Goal: Information Seeking & Learning: Learn about a topic

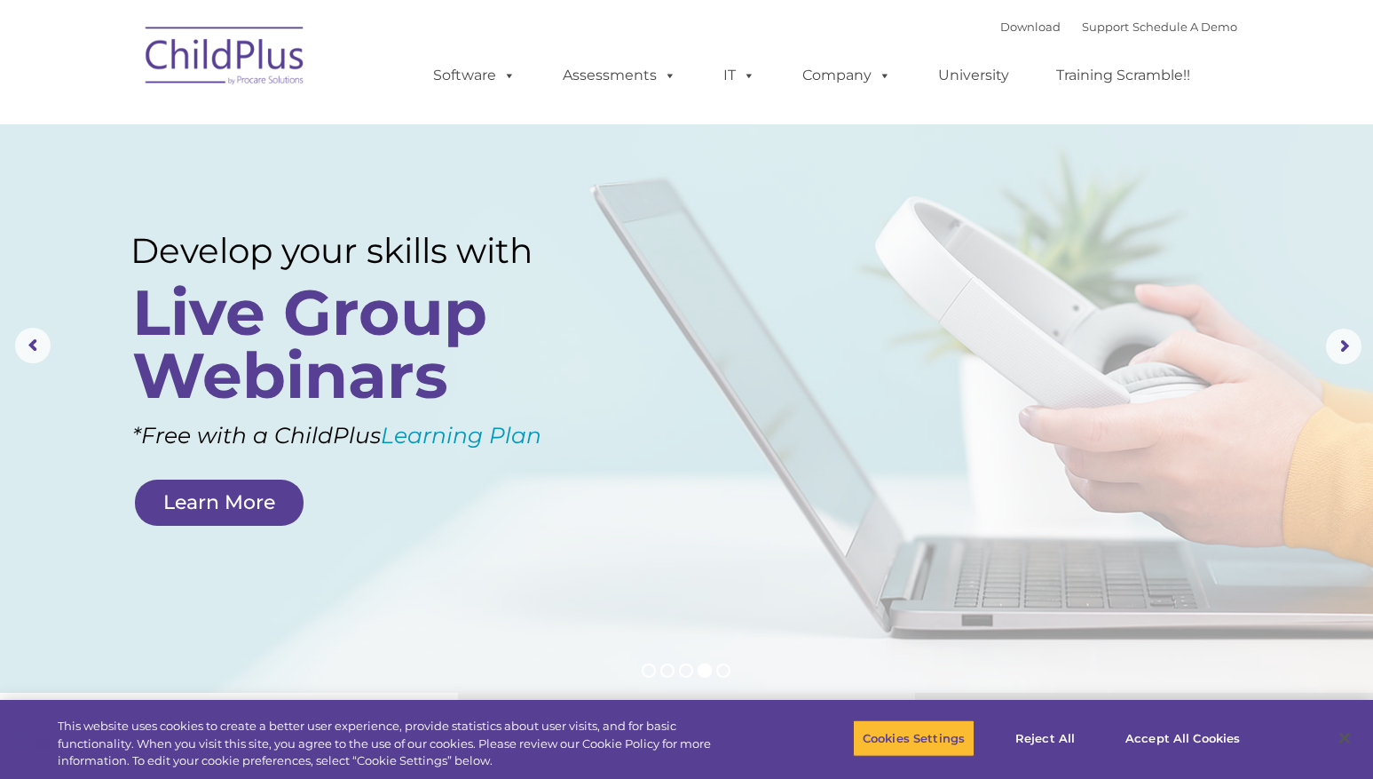
click at [1195, 1] on nav "Download Support | Schedule A Demo  MENU MENU Software ChildPlus: The original…" at bounding box center [686, 62] width 1373 height 124
select select "MEDIUM"
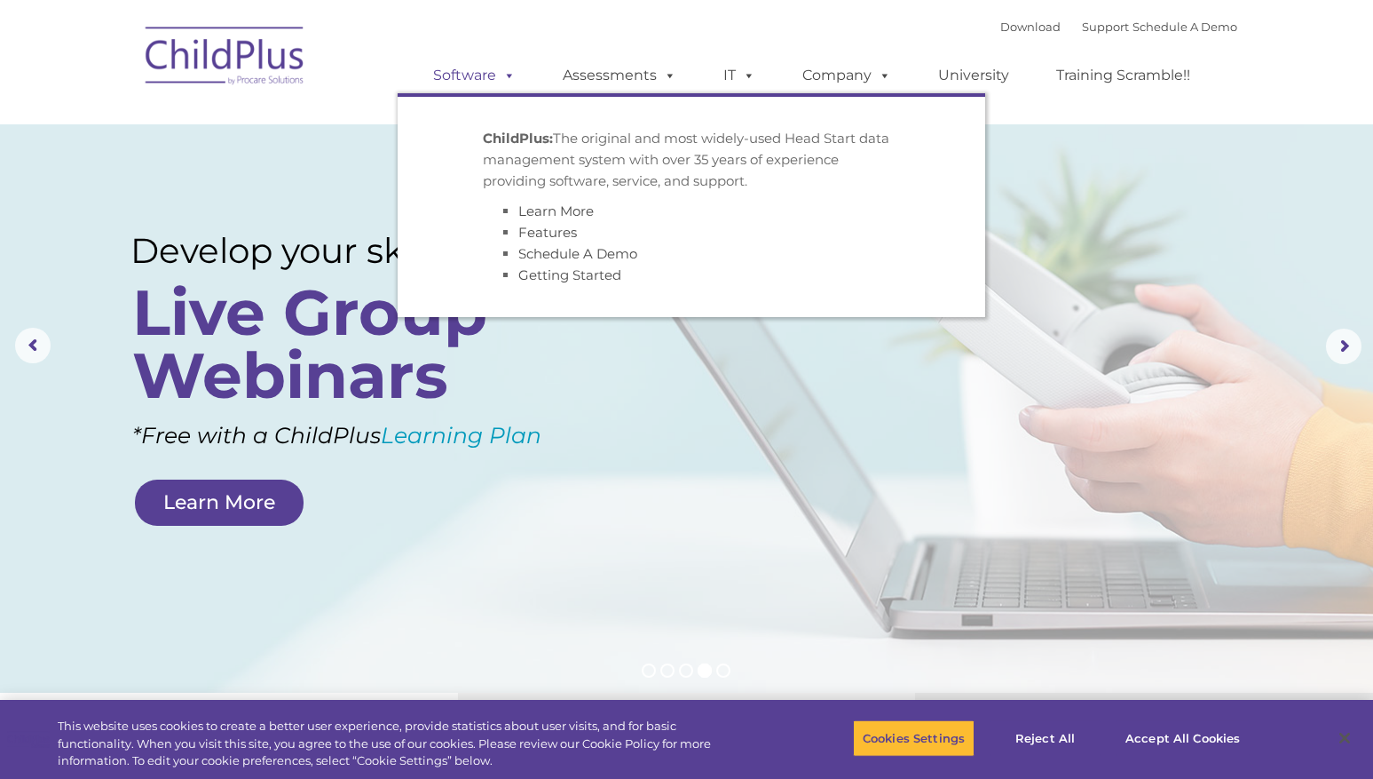
click at [453, 78] on link "Software" at bounding box center [474, 76] width 118 height 36
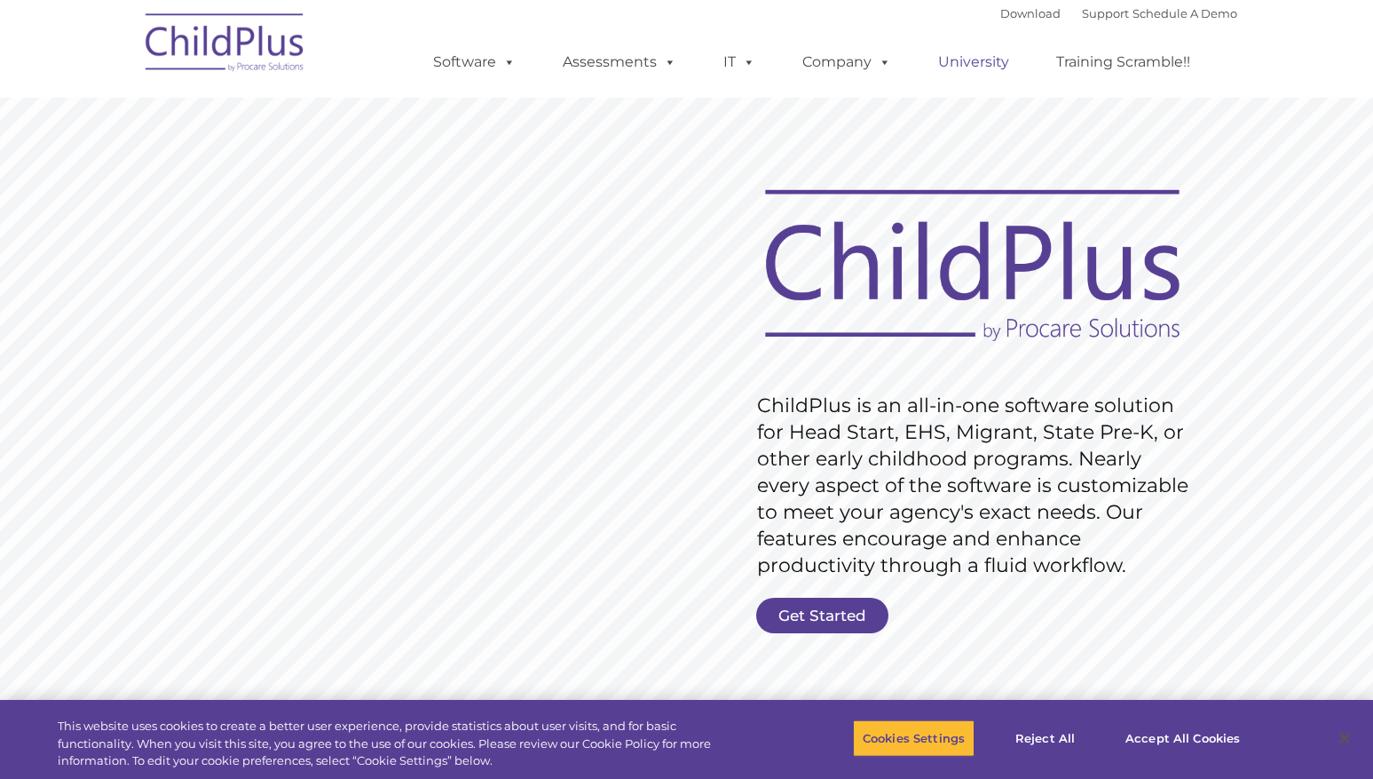
click at [992, 68] on link "University" at bounding box center [974, 62] width 107 height 36
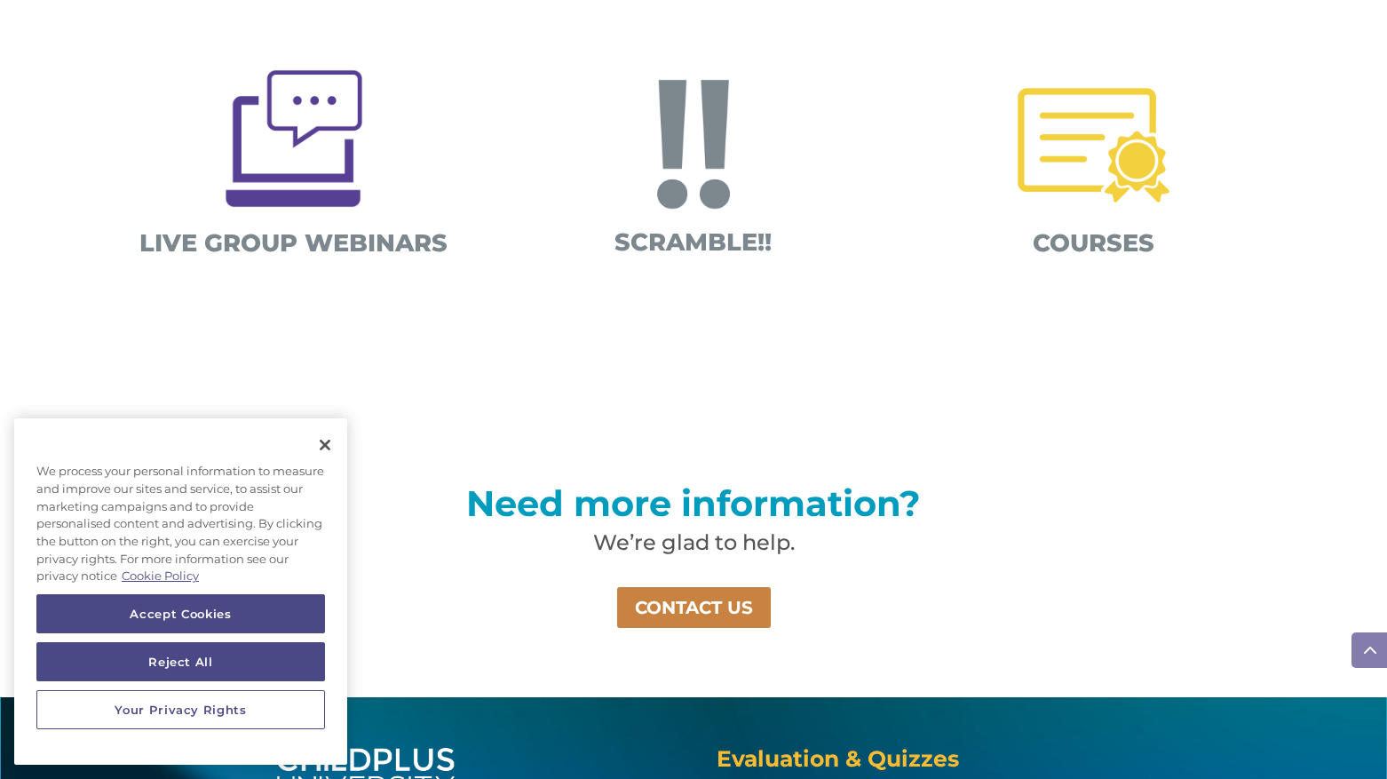
scroll to position [1170, 0]
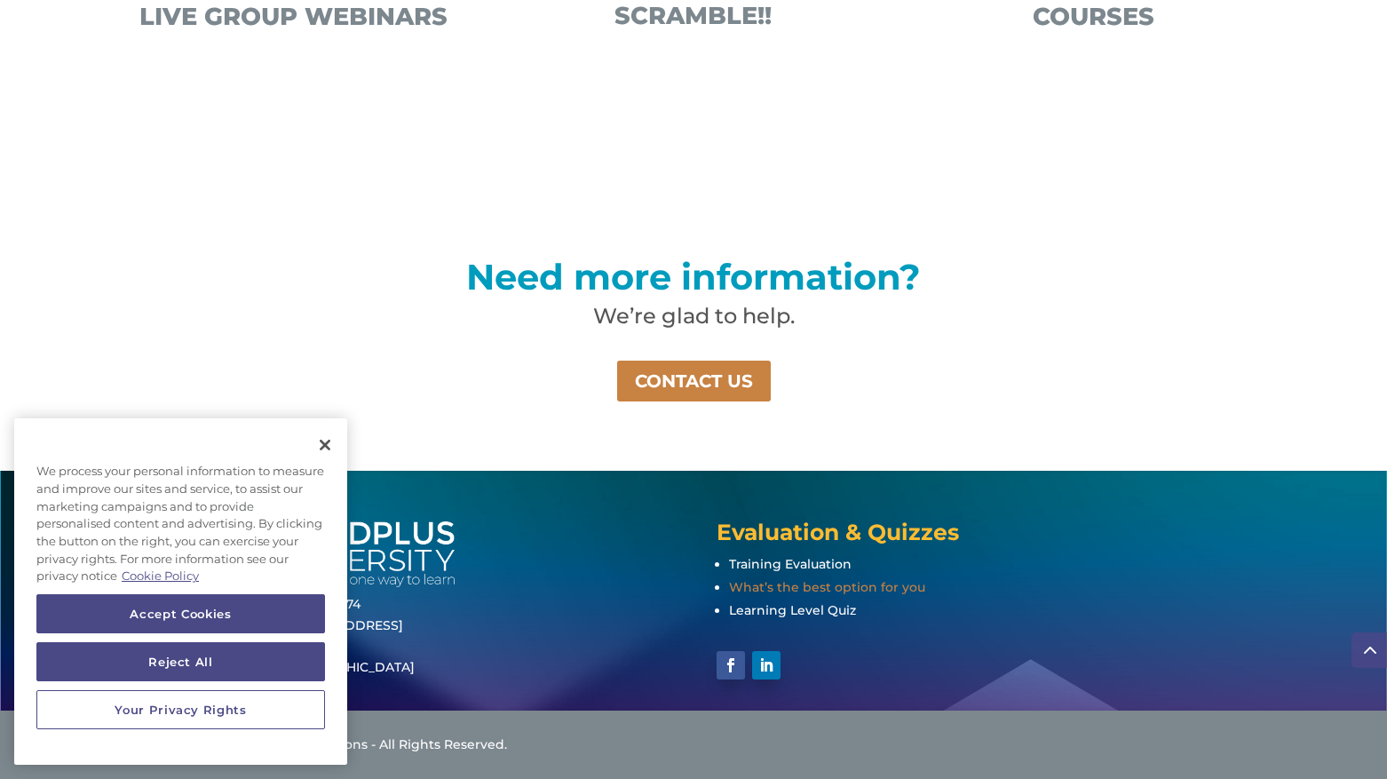
click at [884, 594] on span "What’s the best option for you" at bounding box center [827, 587] width 196 height 16
click at [798, 609] on span "Learning Level Quiz" at bounding box center [792, 610] width 127 height 16
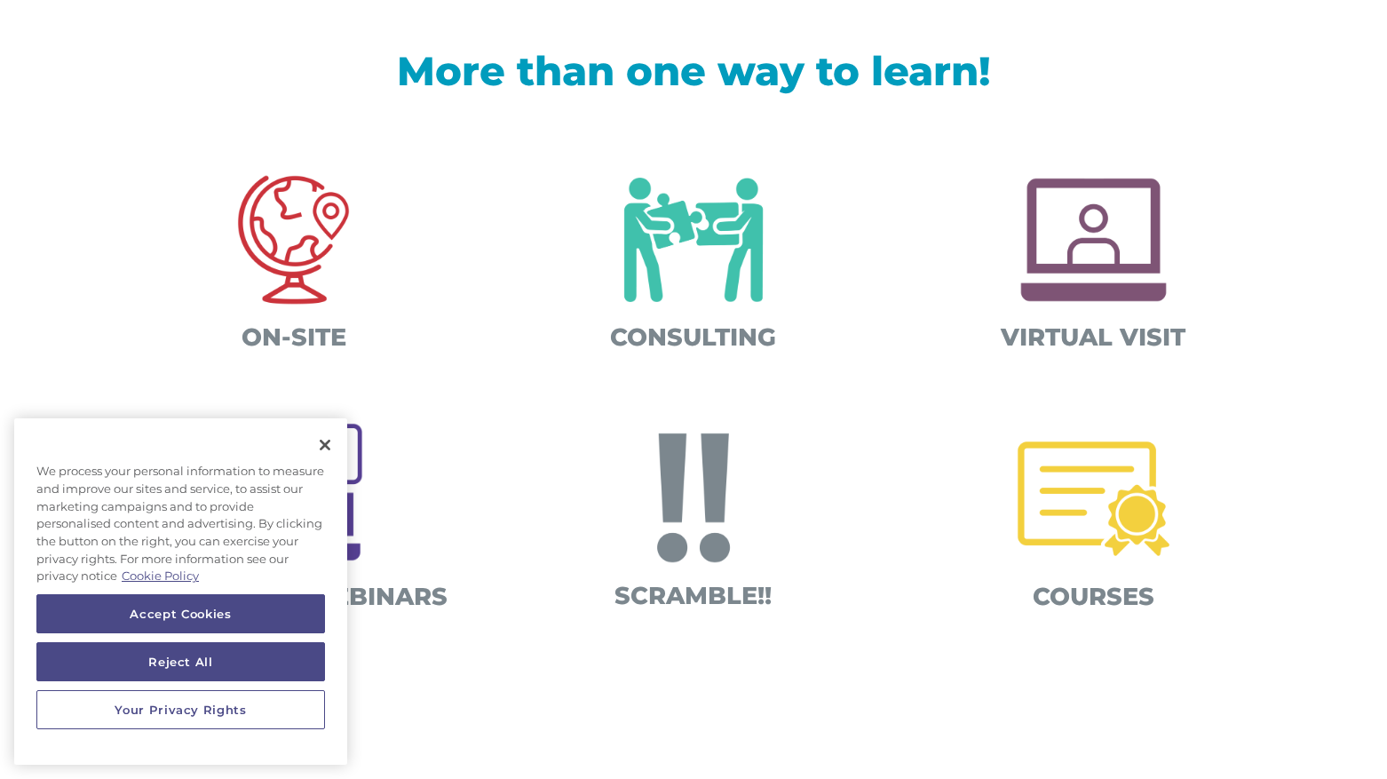
scroll to position [0, 0]
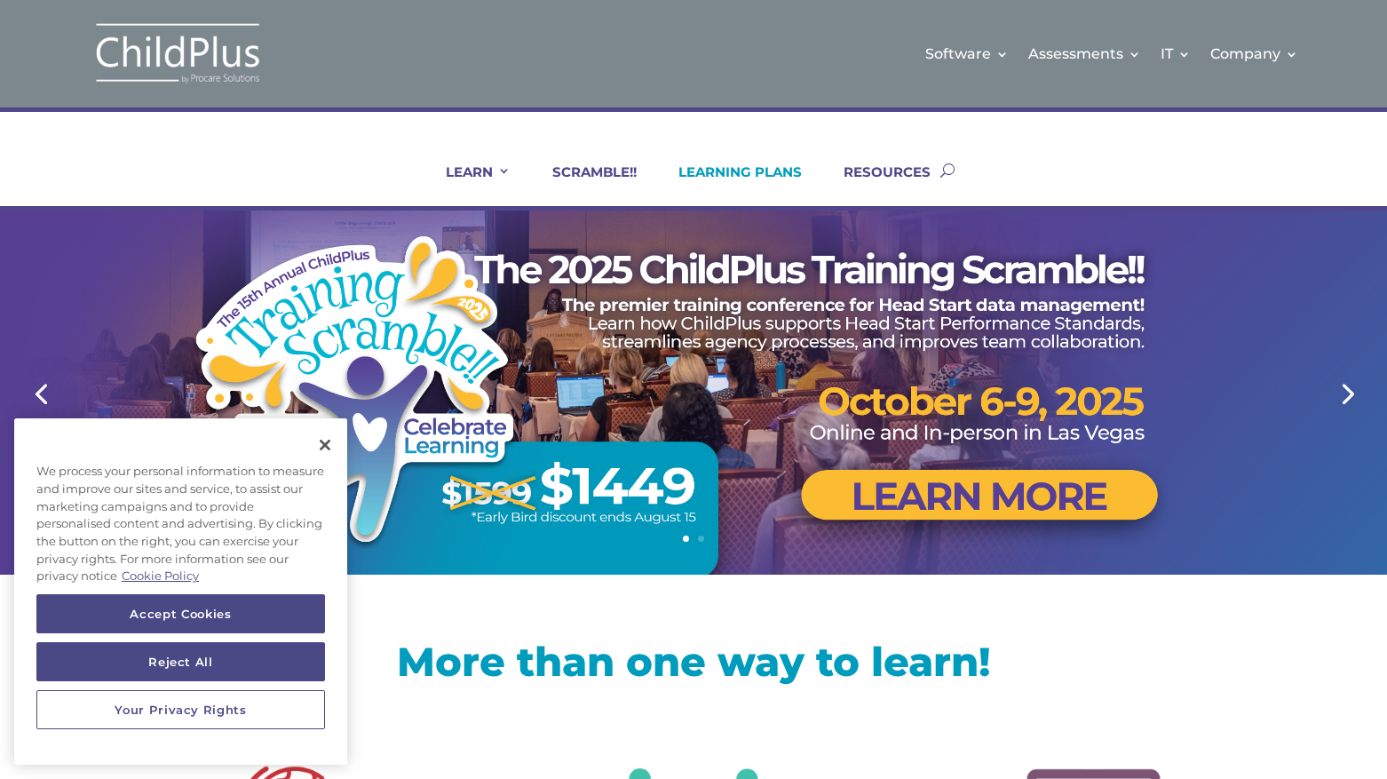
click at [737, 172] on link "LEARNING PLANS" at bounding box center [729, 184] width 146 height 43
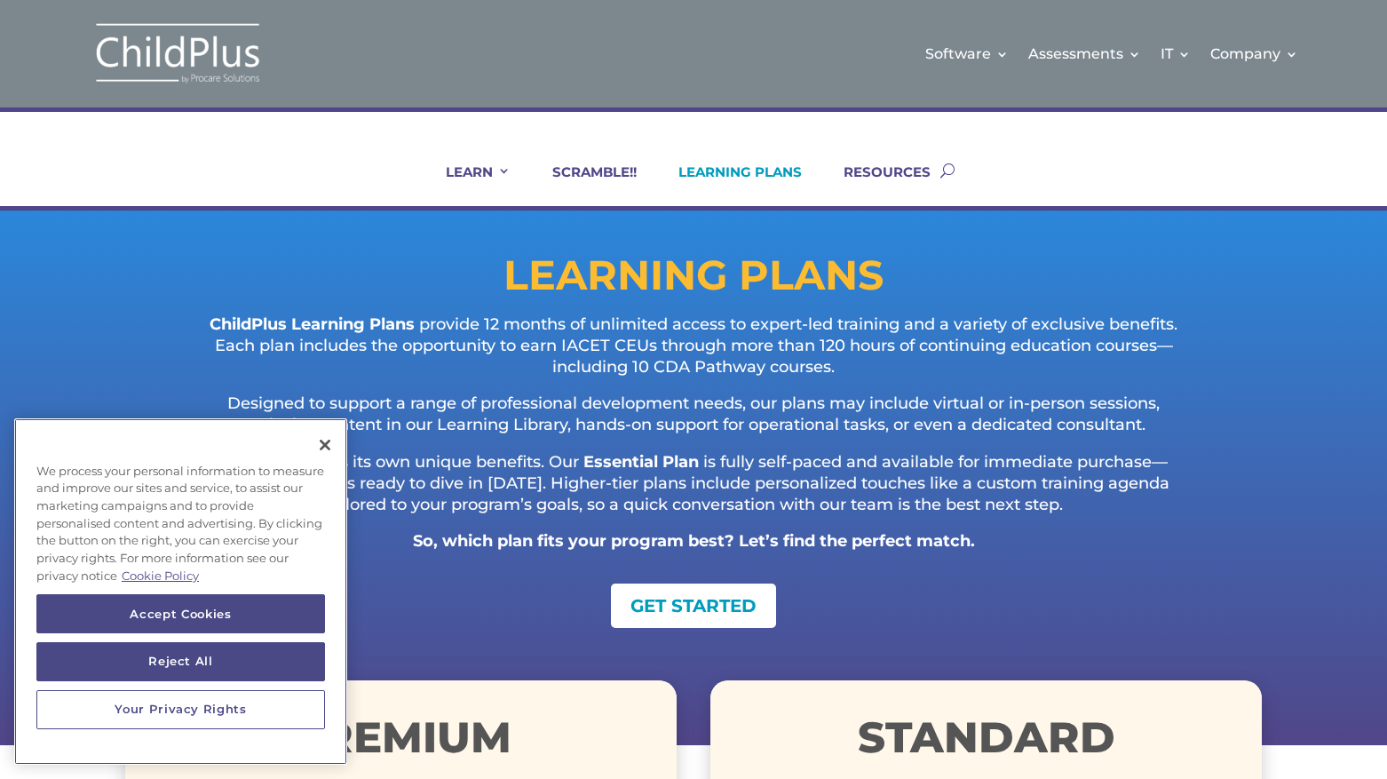
scroll to position [359, 0]
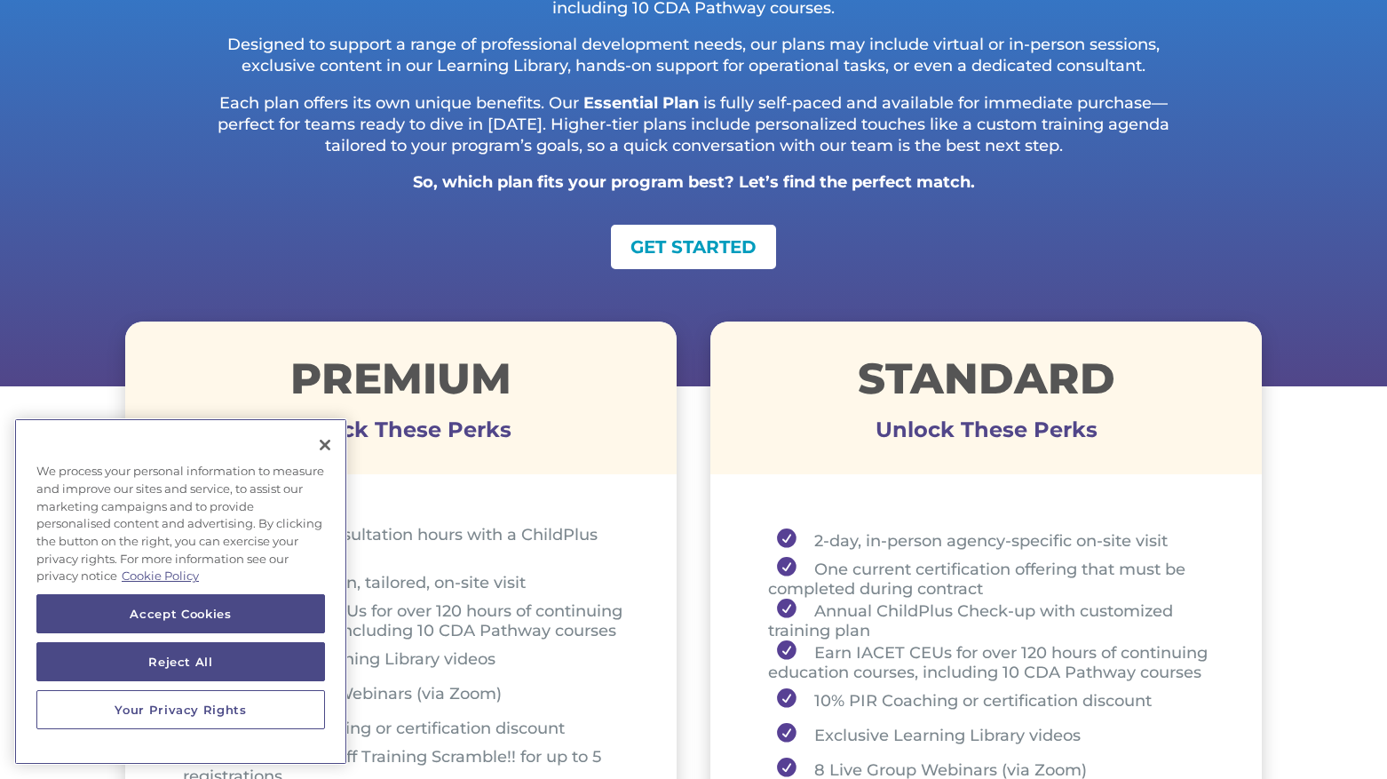
click at [334, 449] on button "Close" at bounding box center [324, 444] width 39 height 39
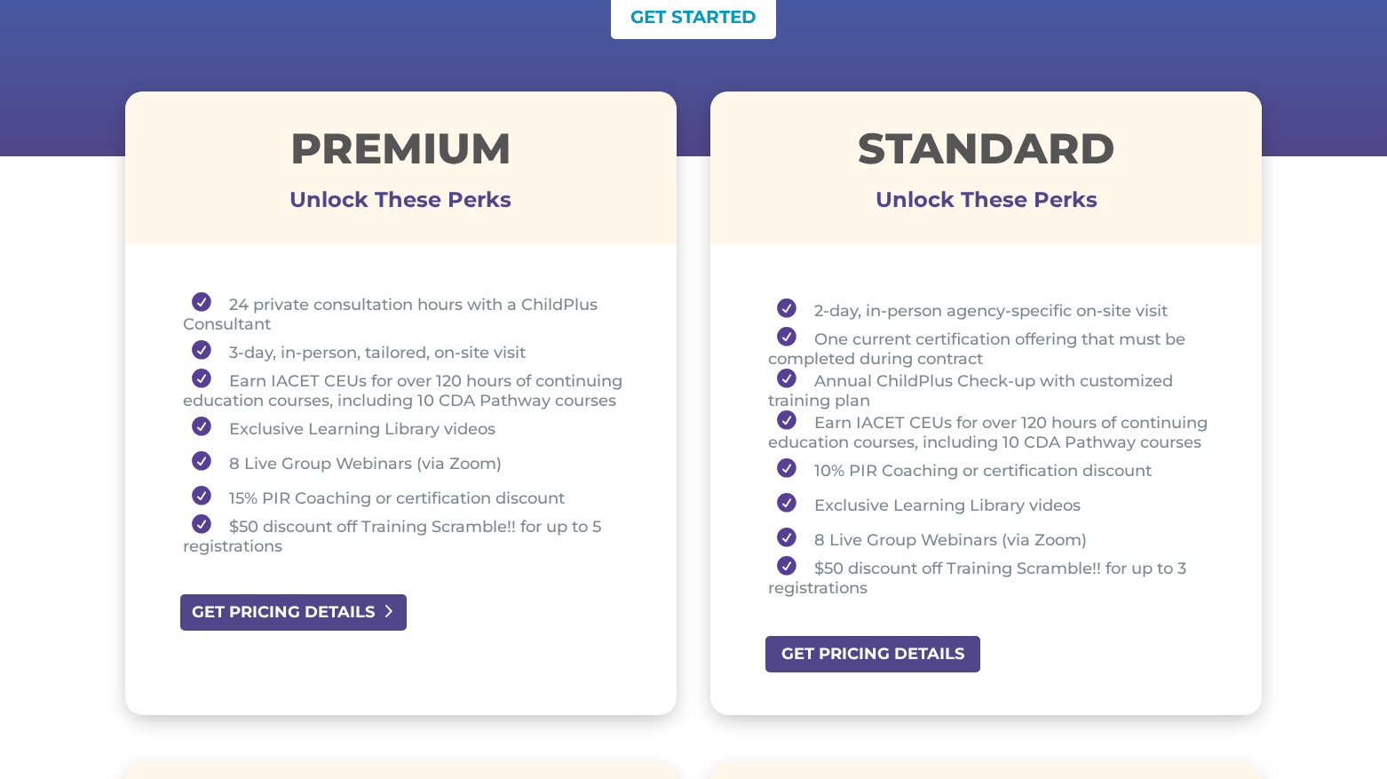
scroll to position [592, 0]
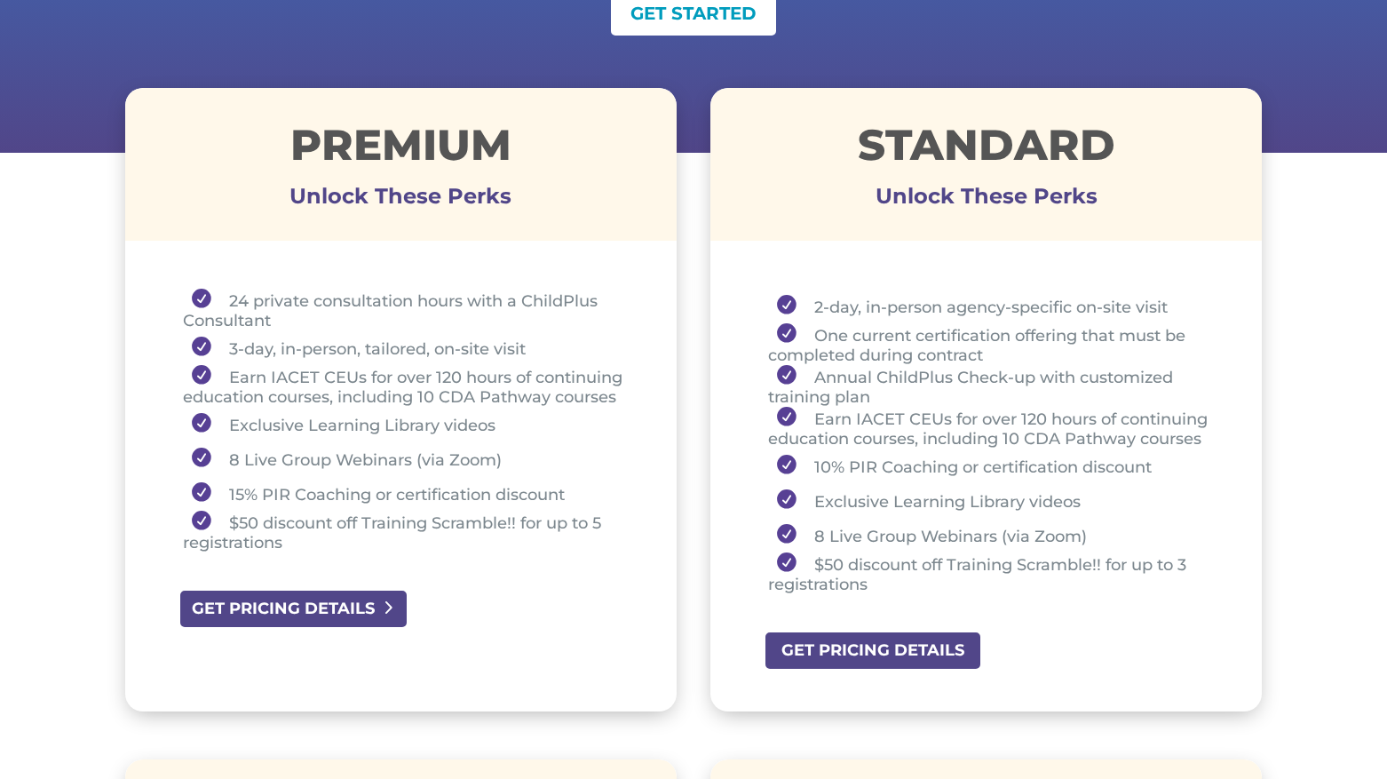
click at [366, 616] on link "GET PRICING DETAILS" at bounding box center [293, 609] width 230 height 40
